Goal: Information Seeking & Learning: Learn about a topic

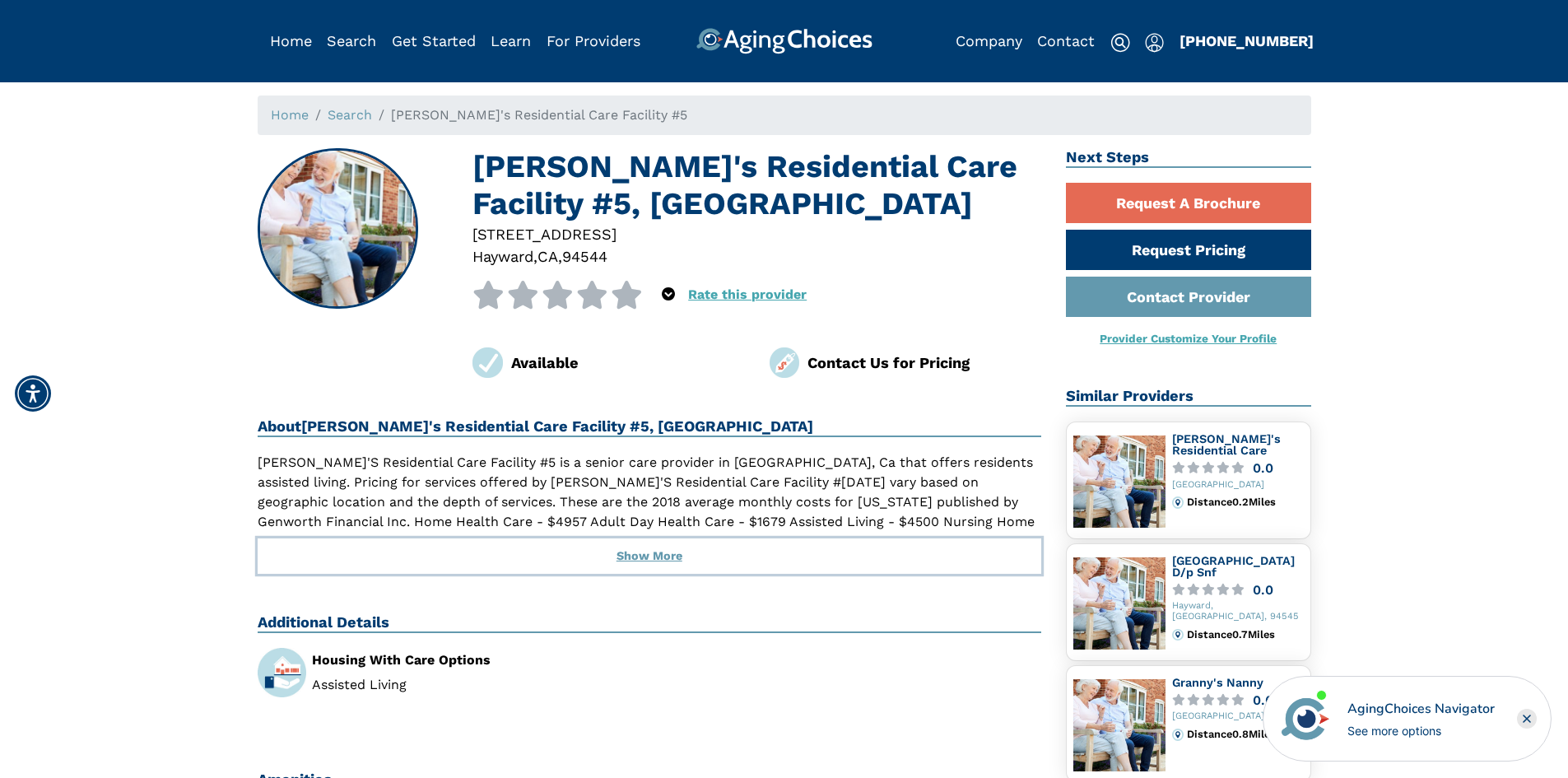
click at [663, 558] on button "Show More" at bounding box center [650, 557] width 784 height 36
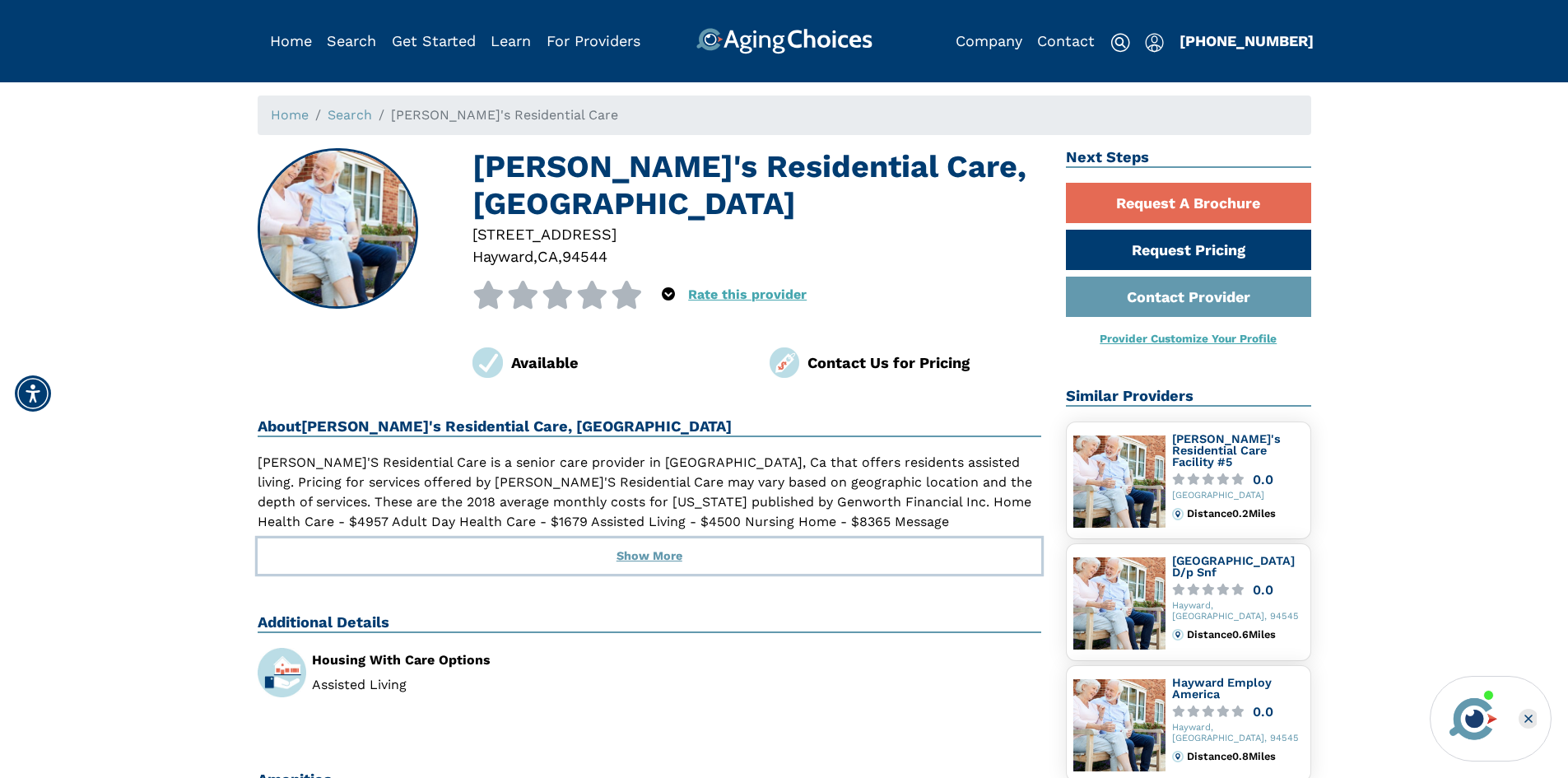
click at [686, 564] on button "Show More" at bounding box center [650, 557] width 784 height 36
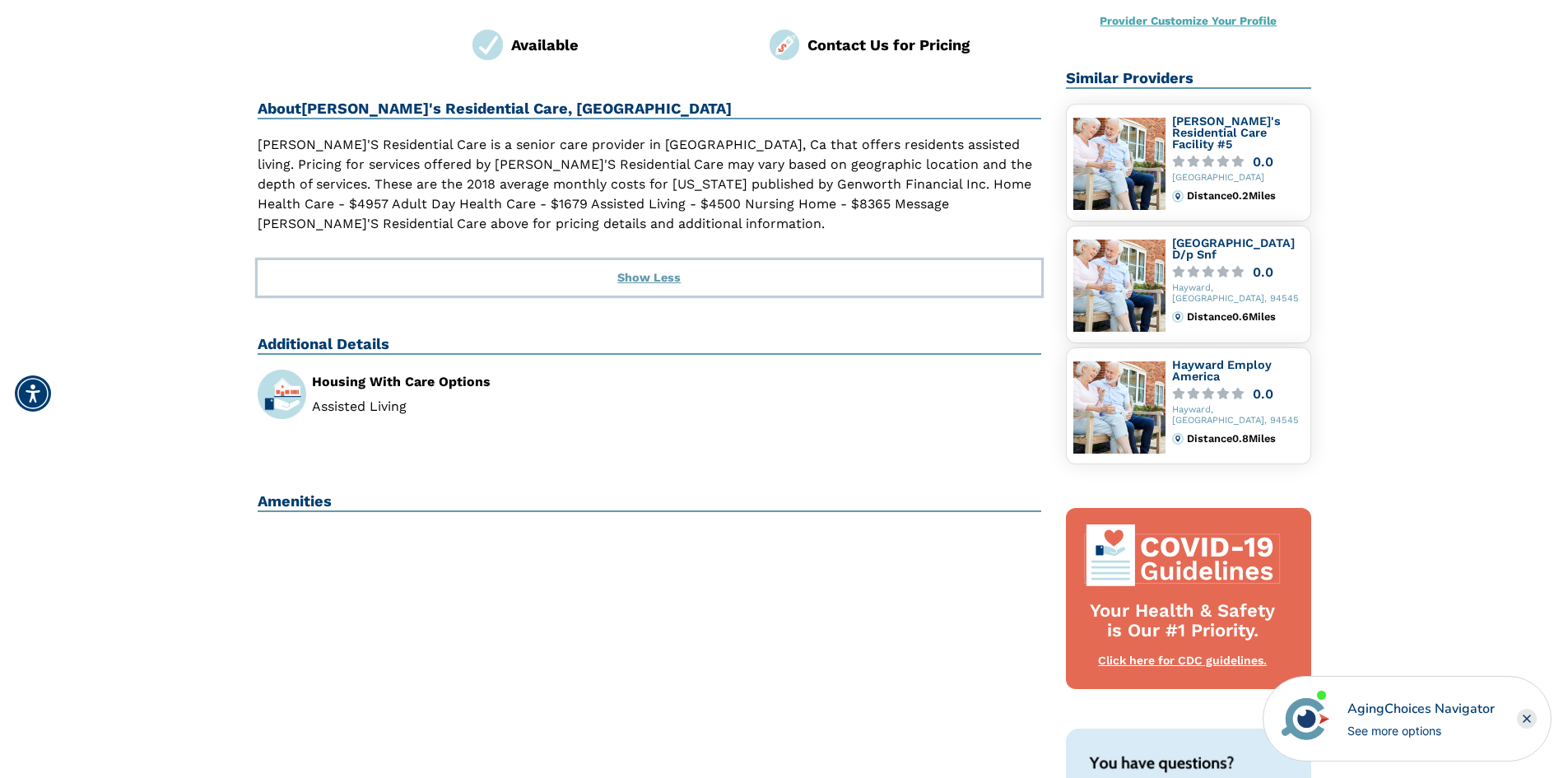
scroll to position [247, 0]
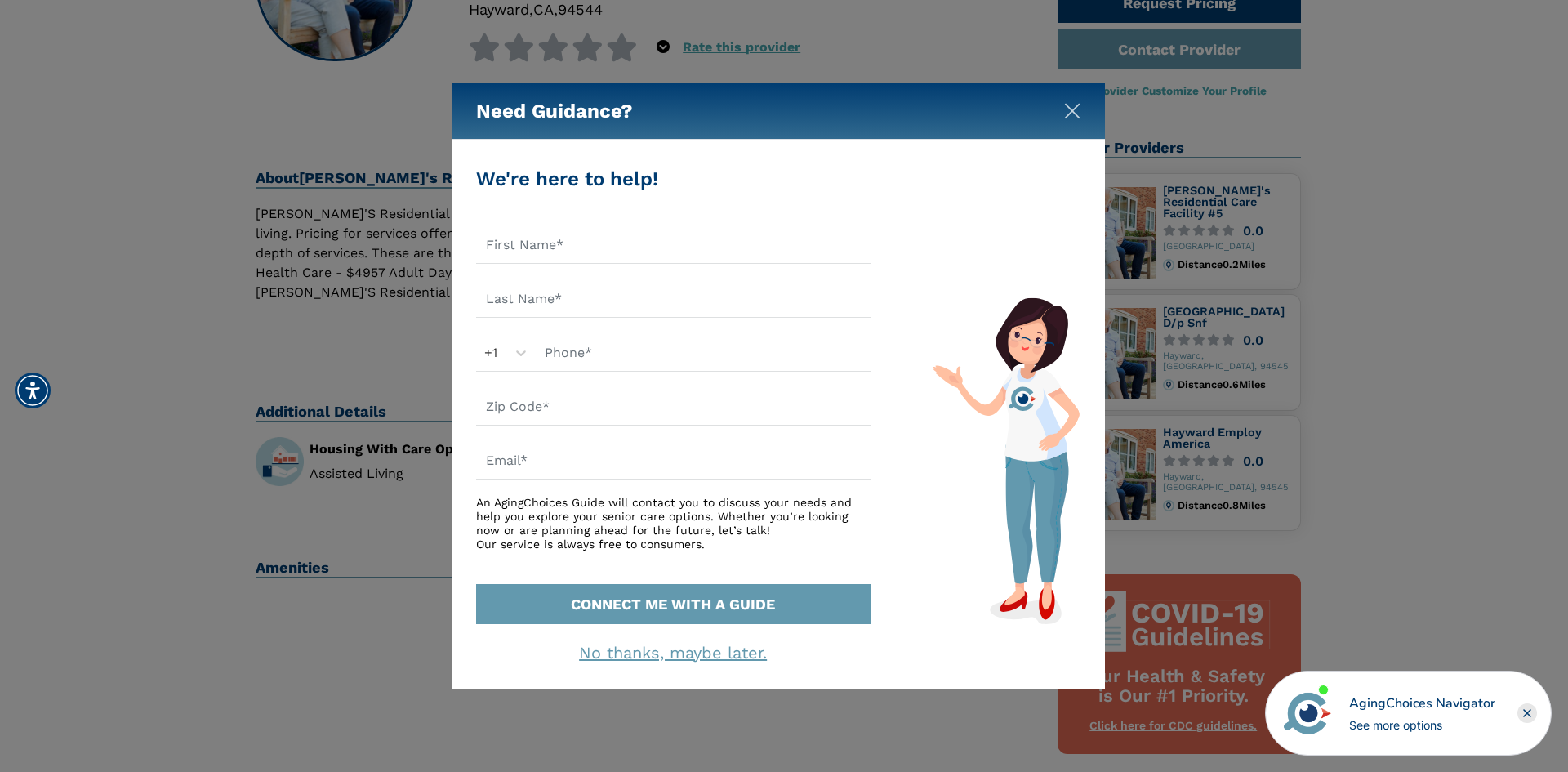
click at [1073, 109] on img "Close" at bounding box center [1072, 111] width 16 height 16
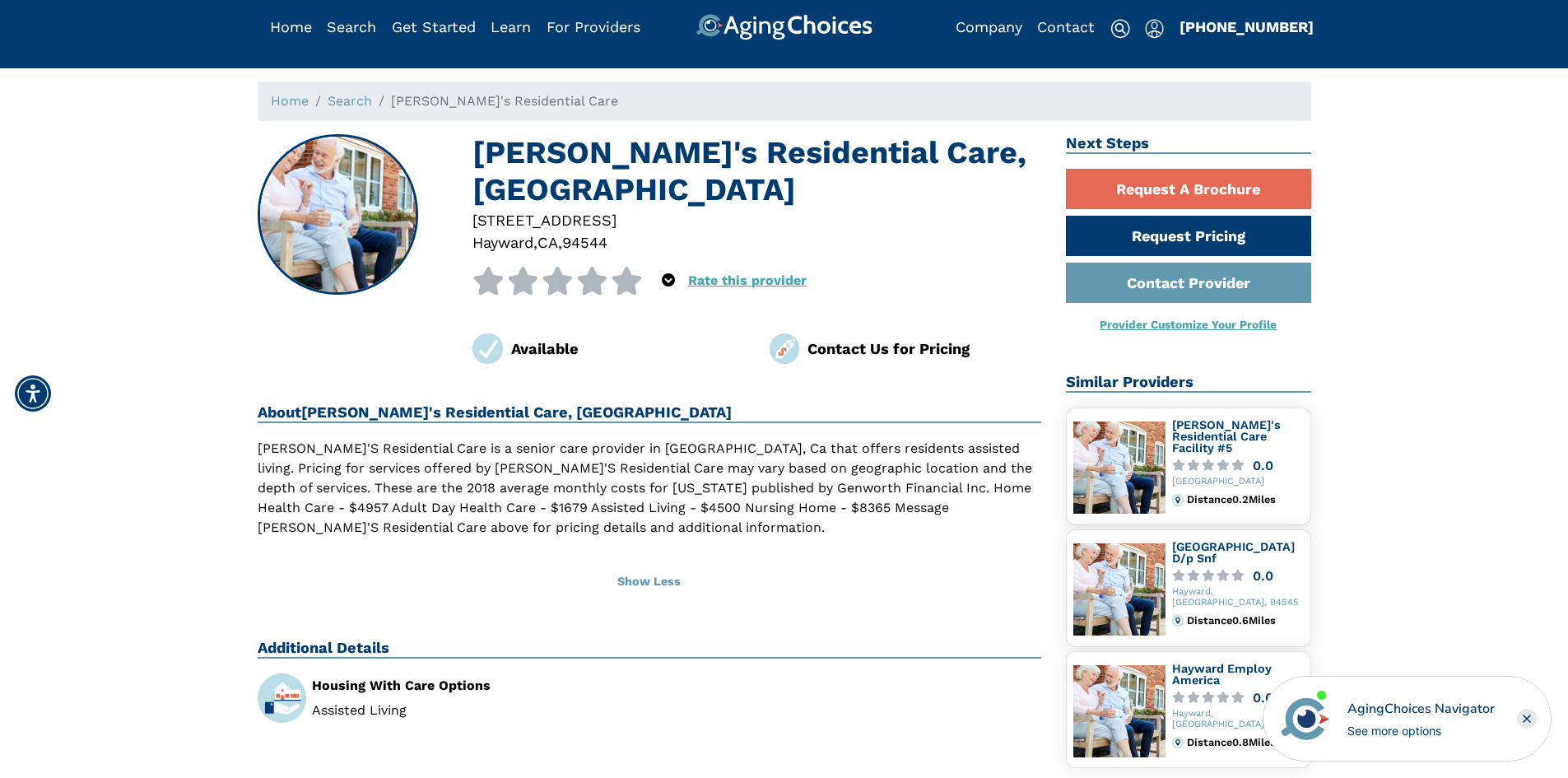
scroll to position [0, 0]
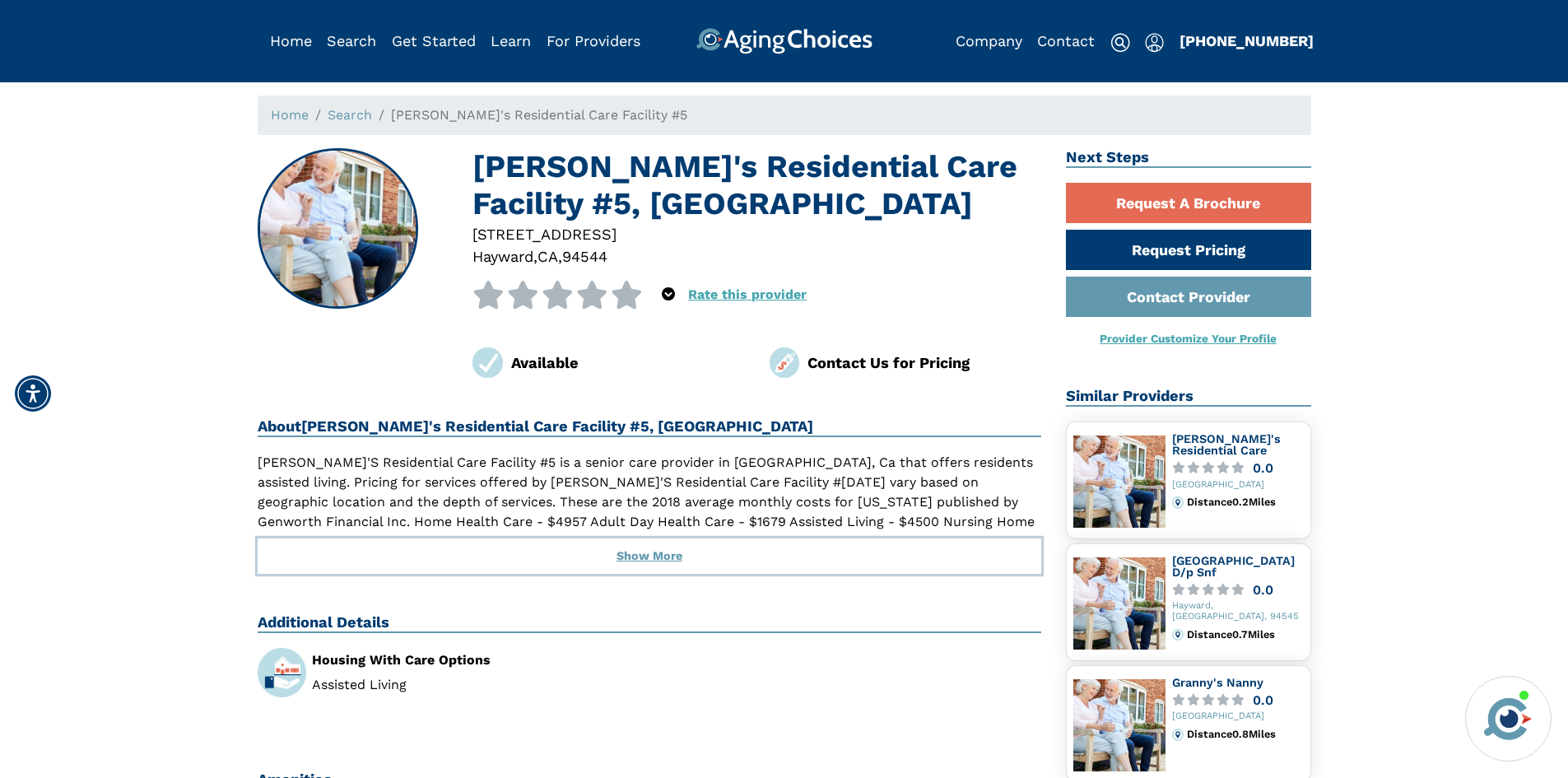
click at [674, 552] on button "Show More" at bounding box center [650, 557] width 784 height 36
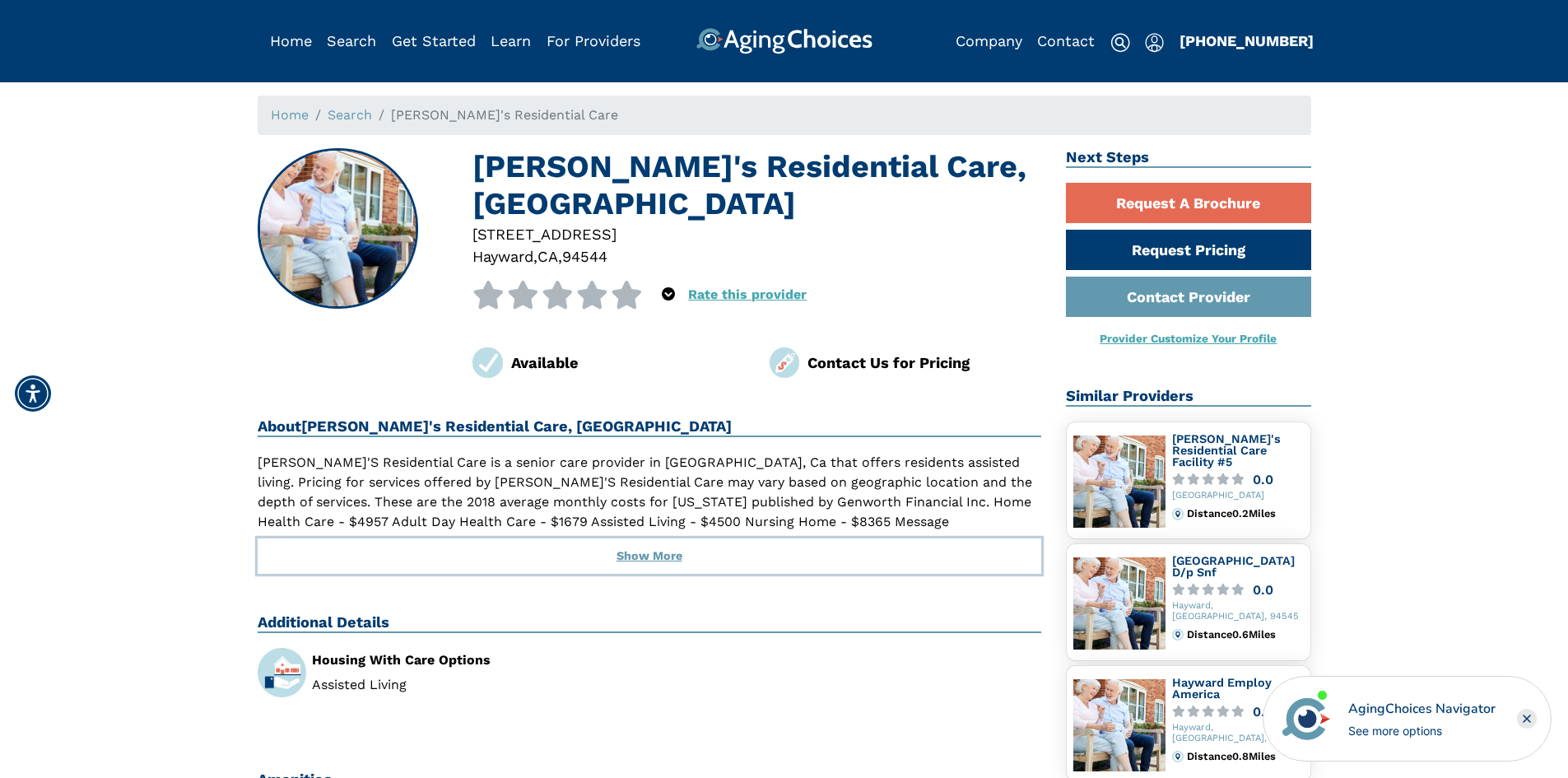
click at [672, 548] on button "Show More" at bounding box center [650, 557] width 784 height 36
